Goal: Communication & Community: Answer question/provide support

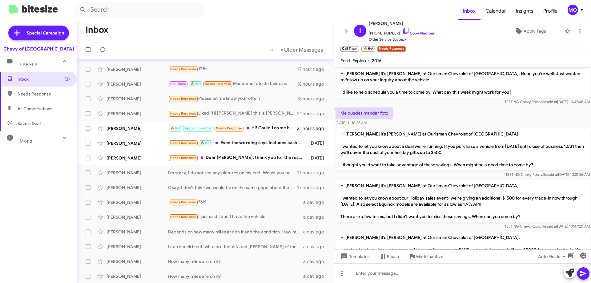
scroll to position [513, 0]
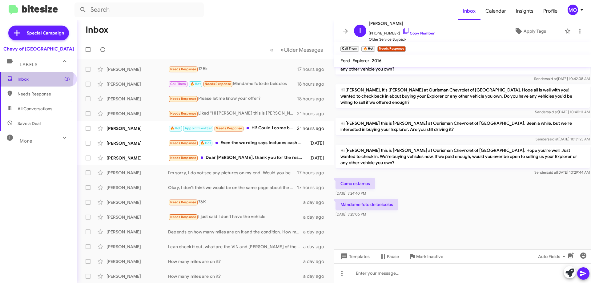
click at [21, 75] on span "Inbox (3)" at bounding box center [38, 79] width 77 height 15
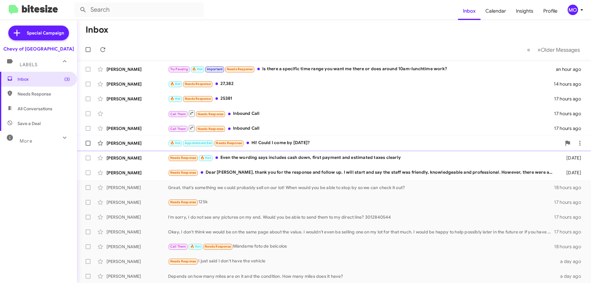
click at [124, 141] on div "[PERSON_NAME]" at bounding box center [137, 143] width 62 height 6
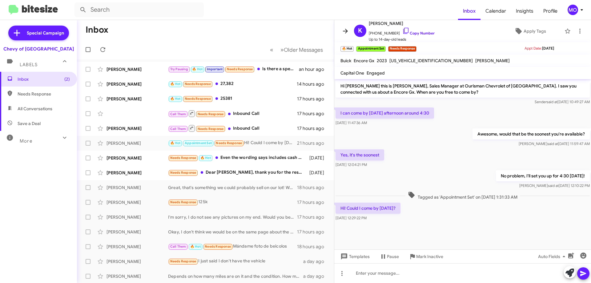
click at [343, 33] on icon at bounding box center [345, 30] width 7 height 7
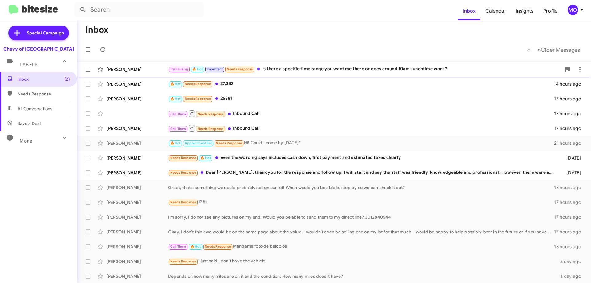
click at [135, 68] on div "[PERSON_NAME]" at bounding box center [137, 69] width 62 height 6
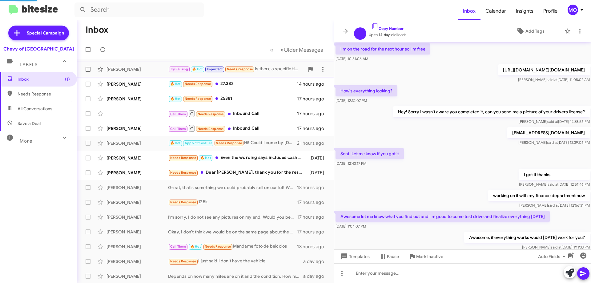
scroll to position [261, 0]
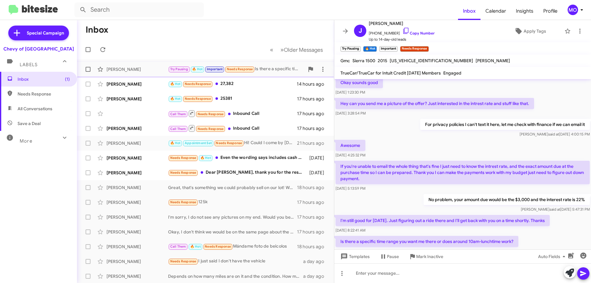
click at [88, 69] on span at bounding box center [88, 69] width 5 height 5
click at [88, 72] on input "checkbox" at bounding box center [88, 72] width 0 height 0
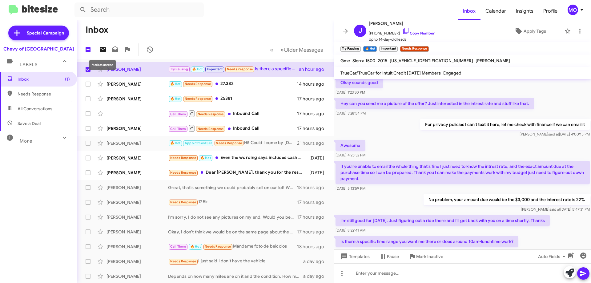
click at [104, 47] on icon at bounding box center [103, 49] width 6 height 5
click at [87, 70] on span at bounding box center [88, 69] width 5 height 5
click at [88, 72] on input "checkbox" at bounding box center [88, 72] width 0 height 0
checkbox input "false"
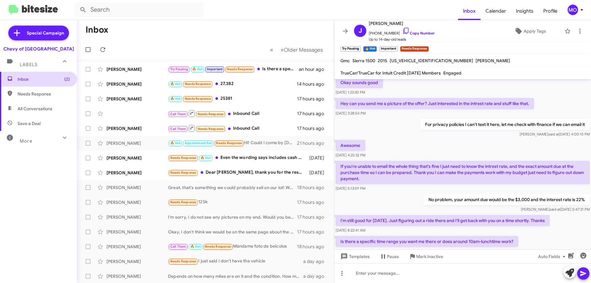
click at [45, 78] on span "Inbox (2)" at bounding box center [44, 79] width 52 height 6
